Goal: Task Accomplishment & Management: Complete application form

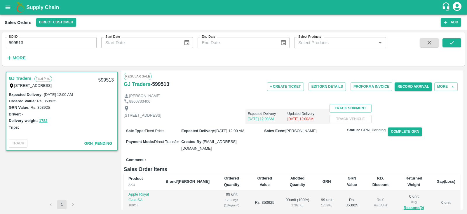
scroll to position [93, 0]
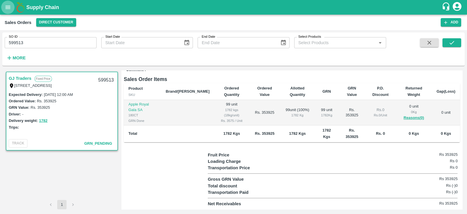
click at [8, 9] on icon "open drawer" at bounding box center [8, 7] width 5 height 3
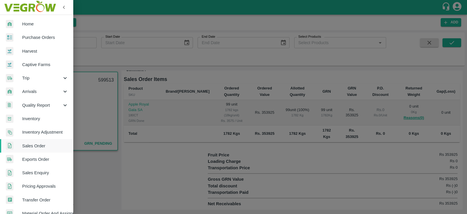
click at [29, 25] on span "Home" at bounding box center [45, 24] width 46 height 6
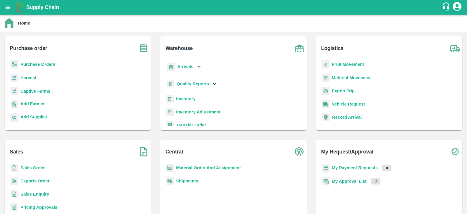
click at [8, 6] on icon "open drawer" at bounding box center [8, 7] width 6 height 6
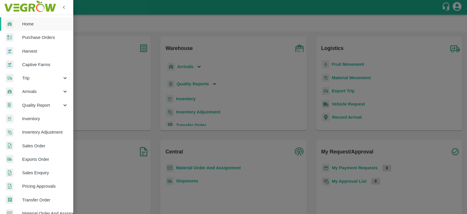
click at [34, 145] on span "Sales Order" at bounding box center [45, 145] width 46 height 6
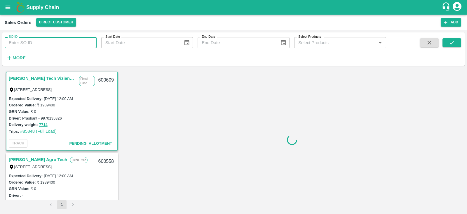
click at [39, 46] on input "SO ID" at bounding box center [51, 42] width 92 height 11
paste input "599513"
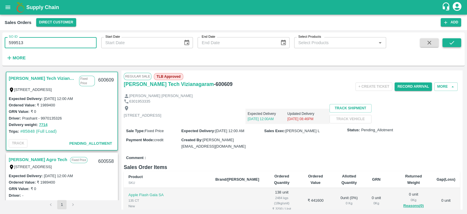
type input "599513"
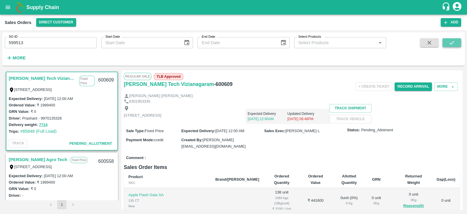
click at [449, 40] on icon "submit" at bounding box center [451, 42] width 6 height 6
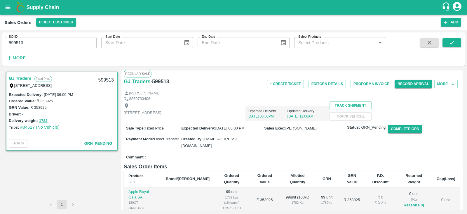
scroll to position [1, 0]
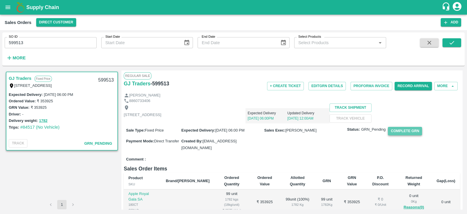
click at [402, 135] on button "Complete GRN" at bounding box center [405, 131] width 34 height 8
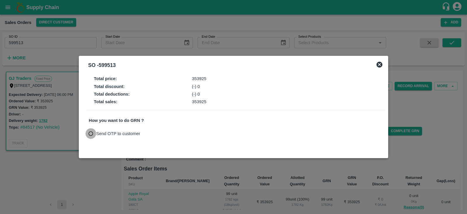
click at [94, 132] on input "Send OTP to customer" at bounding box center [90, 133] width 11 height 11
radio input "true"
click at [156, 131] on button "Send OTP" at bounding box center [157, 133] width 24 height 8
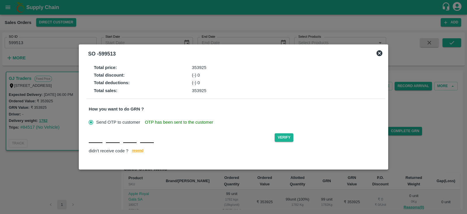
click at [95, 142] on input "text" at bounding box center [96, 137] width 14 height 11
type input "5"
type input "9"
type input "3"
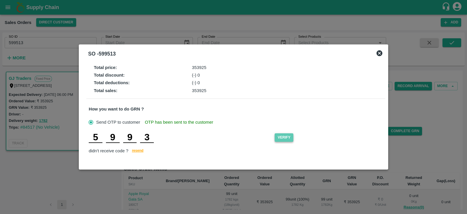
click at [284, 139] on button "Verify" at bounding box center [284, 137] width 19 height 8
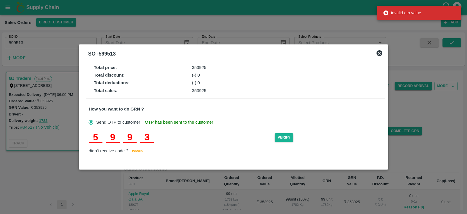
click at [152, 136] on input "3" at bounding box center [147, 137] width 14 height 11
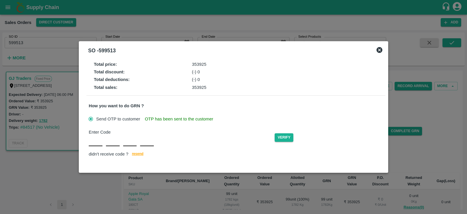
type input "5"
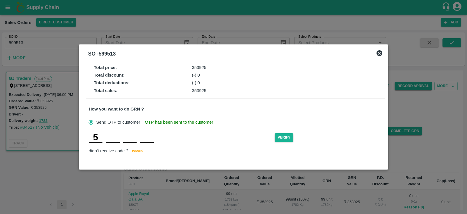
type input "9"
type input "1"
type input "S"
type input "A"
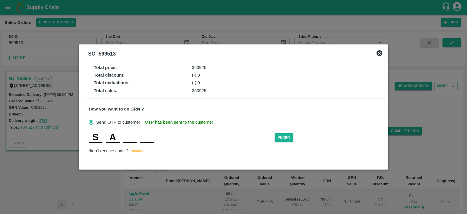
type input "M"
type input "D"
click at [287, 137] on button "Verify" at bounding box center [284, 137] width 19 height 8
click at [286, 137] on button "Verify" at bounding box center [284, 137] width 19 height 8
